Goal: Check status

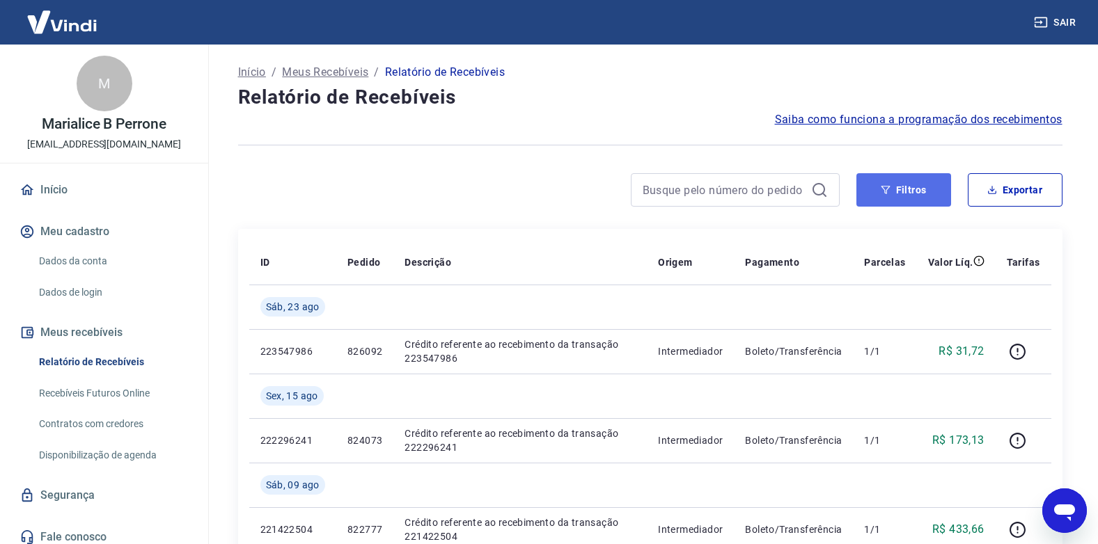
click at [927, 193] on button "Filtros" at bounding box center [903, 189] width 95 height 33
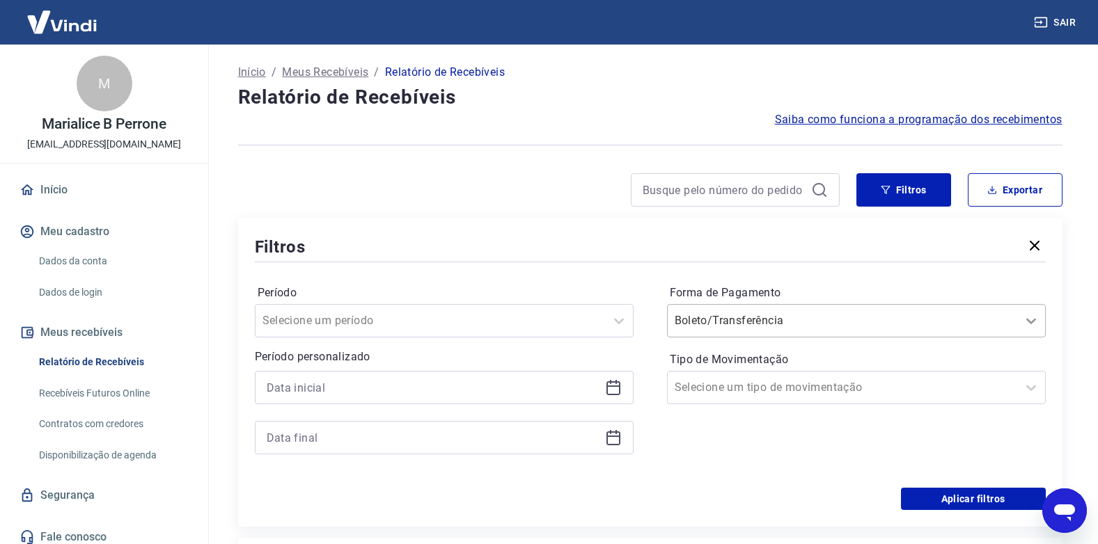
click at [1030, 316] on icon at bounding box center [1031, 321] width 17 height 17
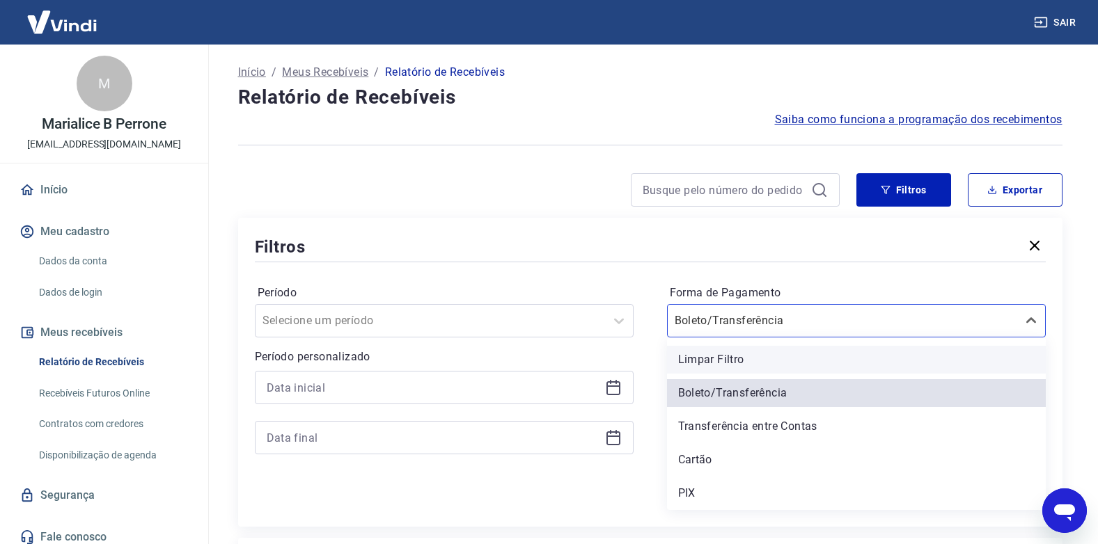
click at [738, 360] on div "Limpar Filtro" at bounding box center [856, 360] width 379 height 28
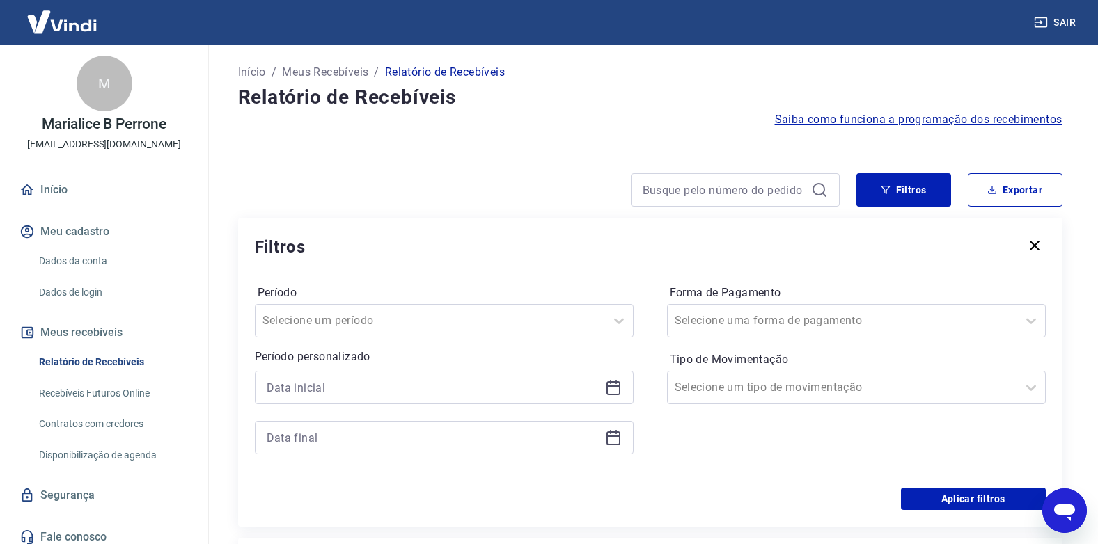
click at [726, 356] on label "Tipo de Movimentação" at bounding box center [856, 360] width 373 height 17
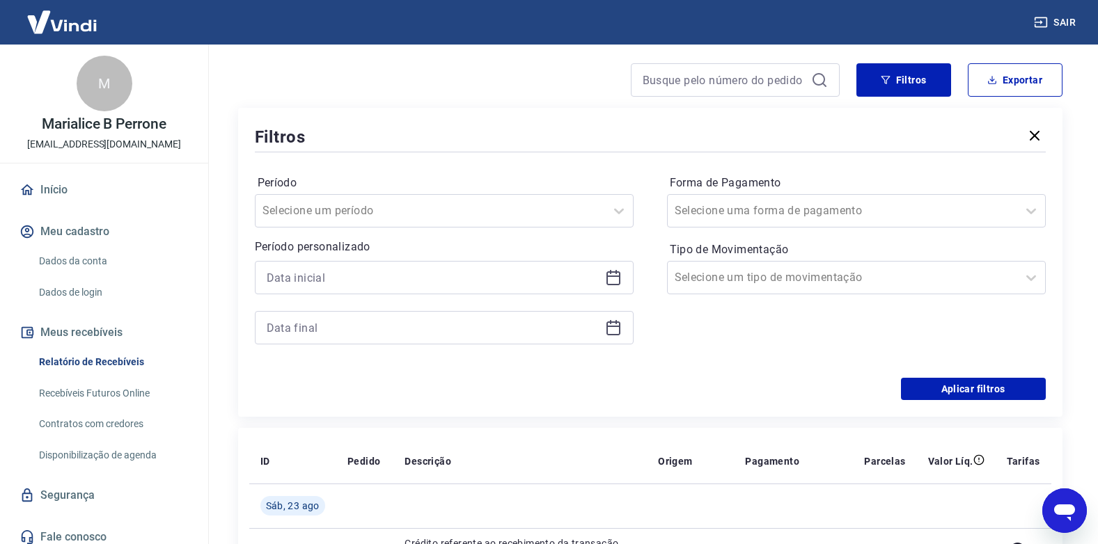
scroll to position [70, 0]
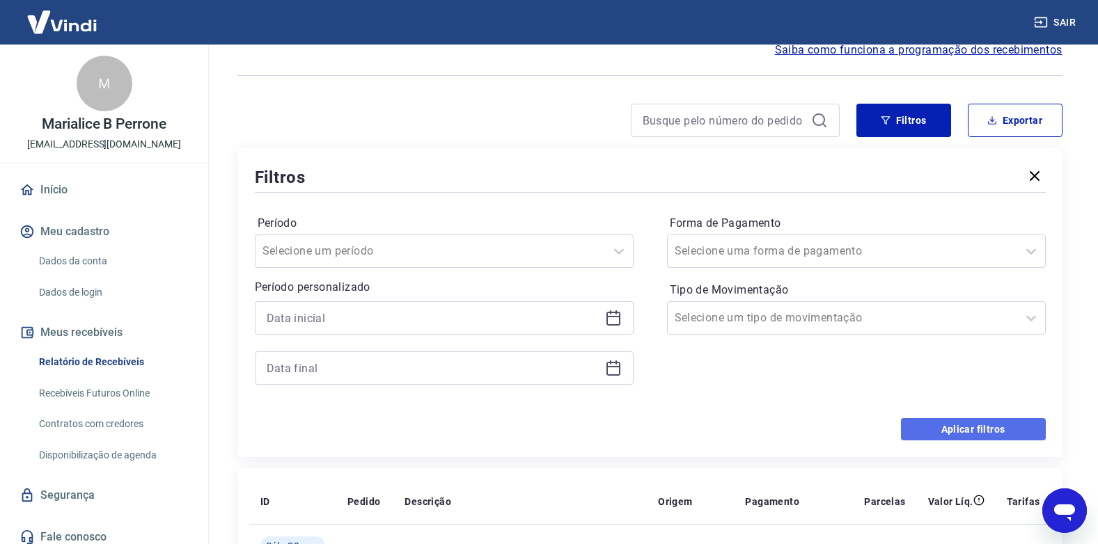
click at [966, 426] on button "Aplicar filtros" at bounding box center [973, 429] width 145 height 22
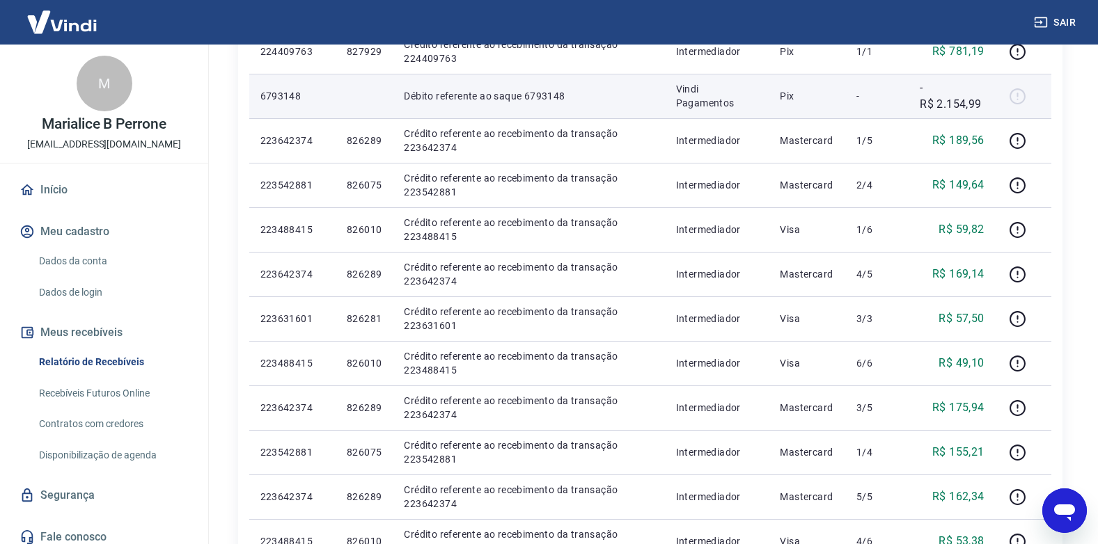
scroll to position [348, 0]
